Goal: Transaction & Acquisition: Purchase product/service

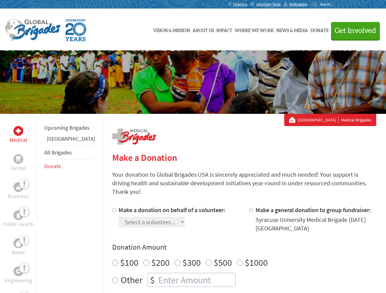
click at [337, 4] on div "Search for:" at bounding box center [325, 4] width 24 height 5
click at [353, 31] on span "Get Involved" at bounding box center [355, 30] width 42 height 7
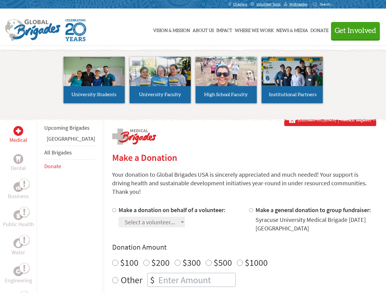
click at [193, 82] on li "High School Faculty" at bounding box center [226, 80] width 66 height 56
click at [40, 203] on div "Upcoming Brigades Panama All Brigades Donate" at bounding box center [70, 260] width 66 height 293
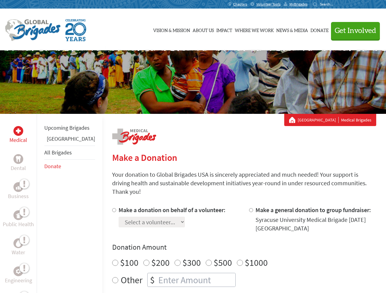
click at [233, 245] on div "Donation Amount $100 $200 $300 $500 $1000 Other $" at bounding box center [244, 265] width 264 height 45
click at [112, 208] on input "Make a donation on behalf of a volunteer:" at bounding box center [114, 210] width 4 height 4
radio input "true"
click at [249, 208] on input "Make a general donation to group fundraiser:" at bounding box center [251, 210] width 4 height 4
radio input "true"
